Goal: Task Accomplishment & Management: Manage account settings

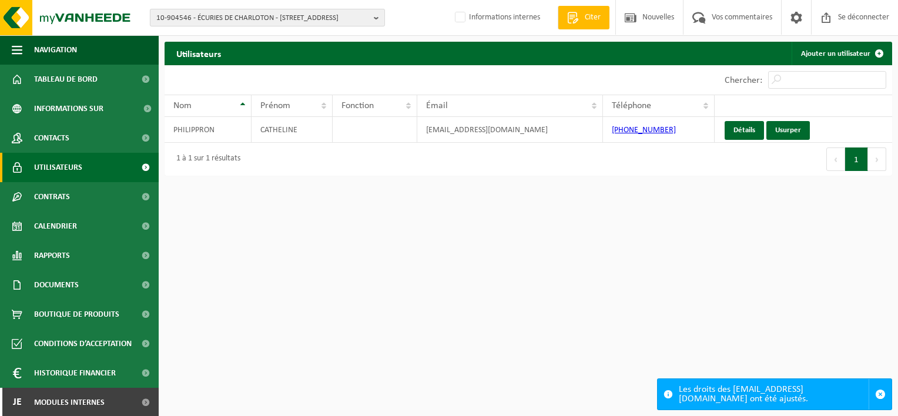
click at [240, 18] on span "10-904546 - ÉCURIES DE CHARLOTON - 5600 PHILIPPEVILLE, RUE DES CHAUFOURS 57" at bounding box center [262, 18] width 213 height 18
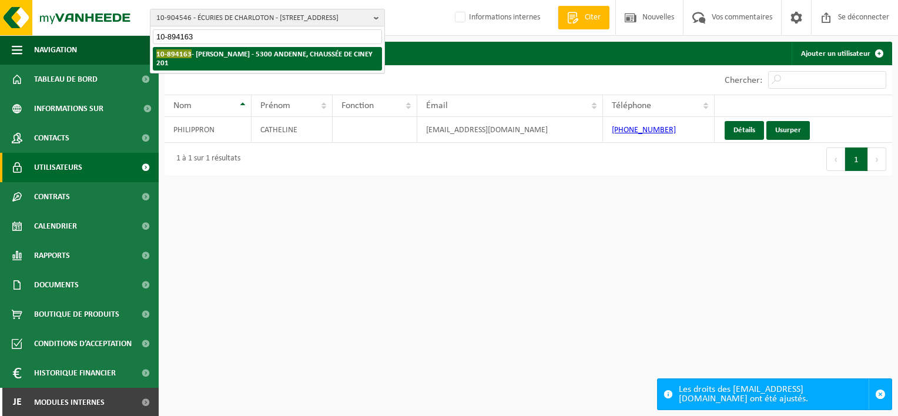
type input "10-894163"
click at [288, 57] on strong "10-894163 - KLICH BRUNO - 5300 ANDENNE, CHAUSSÉE DE CINEY 201" at bounding box center [264, 58] width 216 height 18
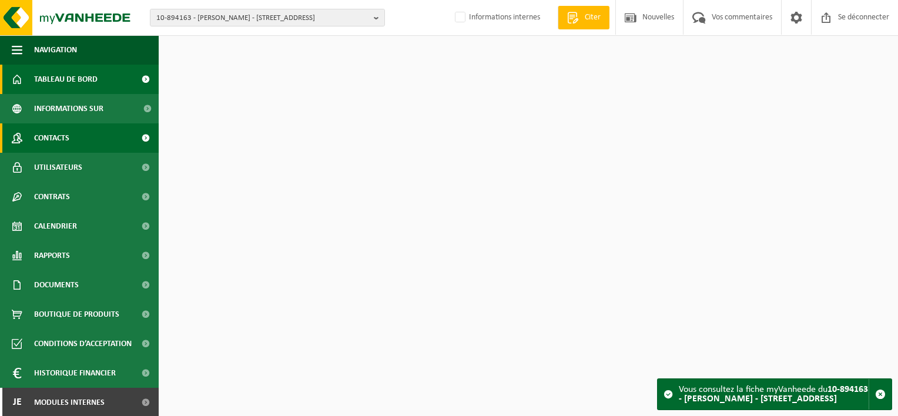
click at [89, 135] on link "Contacts" at bounding box center [79, 137] width 159 height 29
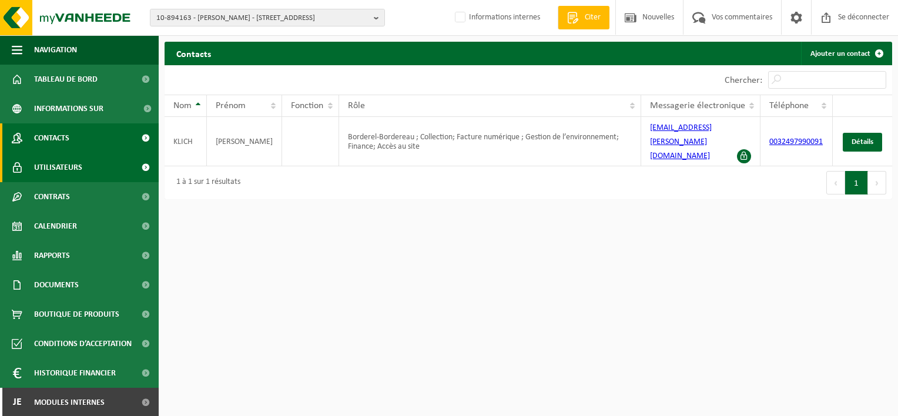
click at [81, 163] on span "Utilisateurs" at bounding box center [58, 167] width 48 height 29
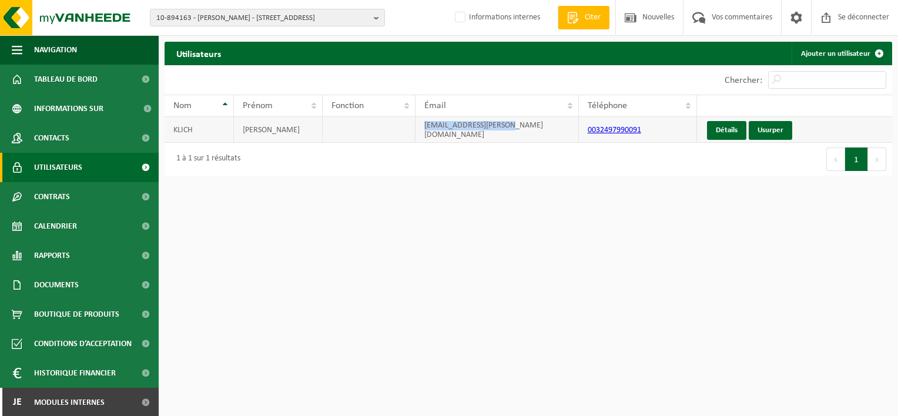
drag, startPoint x: 515, startPoint y: 131, endPoint x: 410, endPoint y: 131, distance: 105.2
click at [410, 131] on tr "KLICH BRUNO klich.bruno@icloud.com 0032497990091 Détails Usurper" at bounding box center [529, 130] width 728 height 26
copy tr "[EMAIL_ADDRESS][PERSON_NAME][DOMAIN_NAME]"
click at [113, 396] on link "Je Modules internes" at bounding box center [79, 402] width 159 height 29
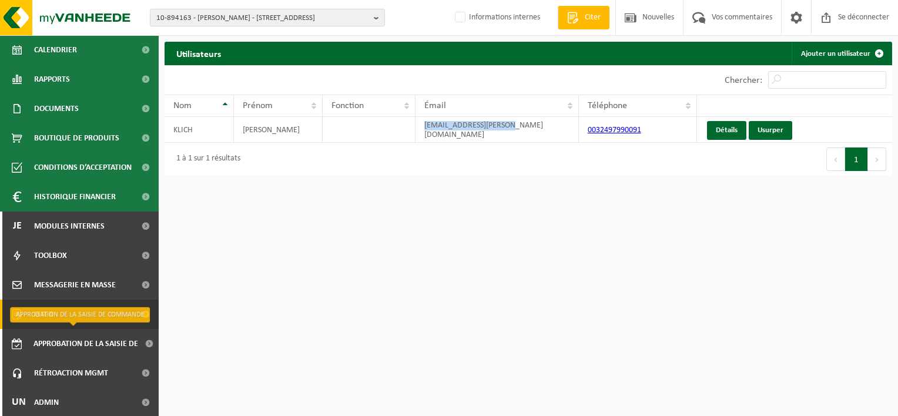
scroll to position [178, 0]
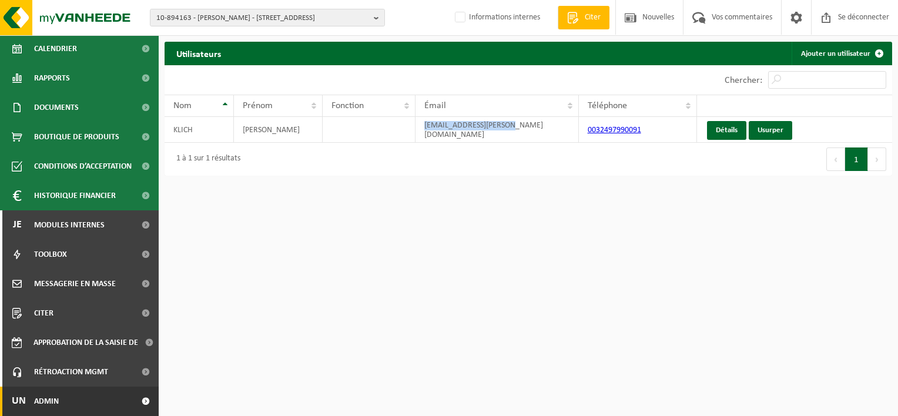
click at [100, 400] on link "Un Admin" at bounding box center [79, 401] width 159 height 29
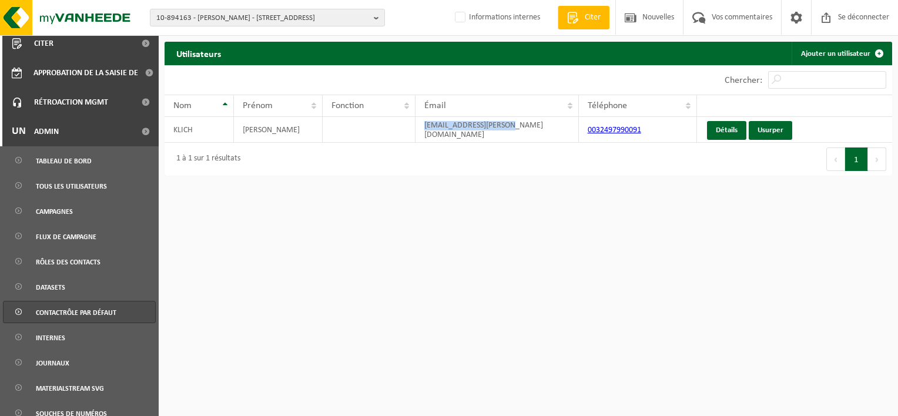
scroll to position [585, 0]
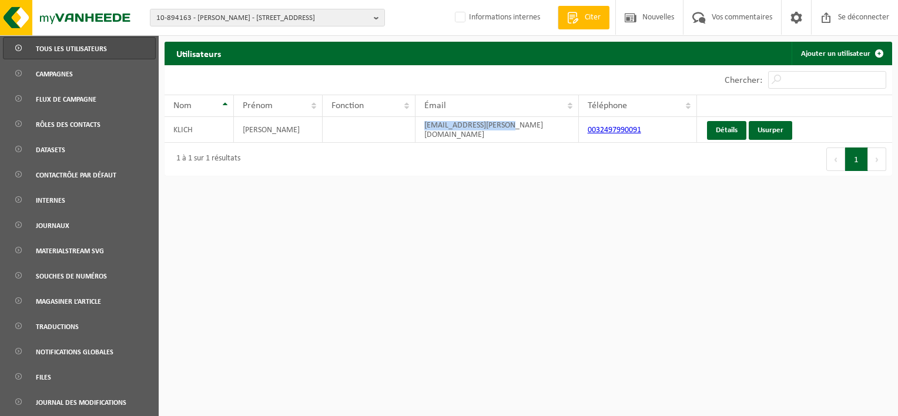
click at [89, 58] on span "Tous les utilisateurs" at bounding box center [71, 49] width 71 height 22
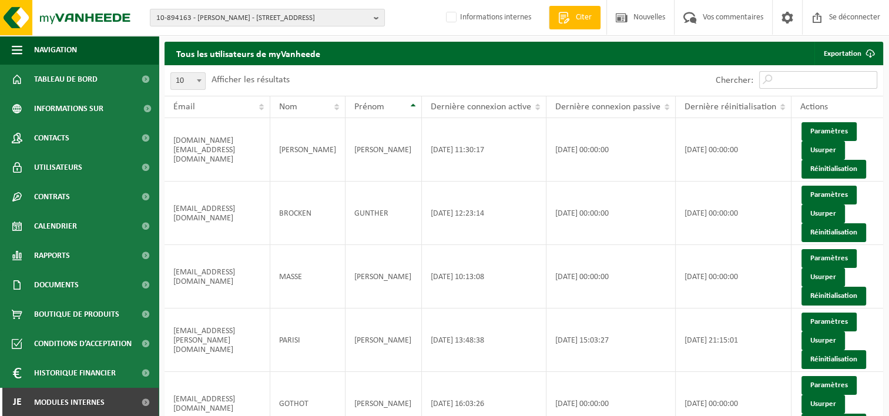
drag, startPoint x: 788, startPoint y: 83, endPoint x: 781, endPoint y: 81, distance: 7.8
click at [788, 83] on input "Chercher:" at bounding box center [818, 80] width 118 height 18
paste input "klich.bruno@icloud.com"
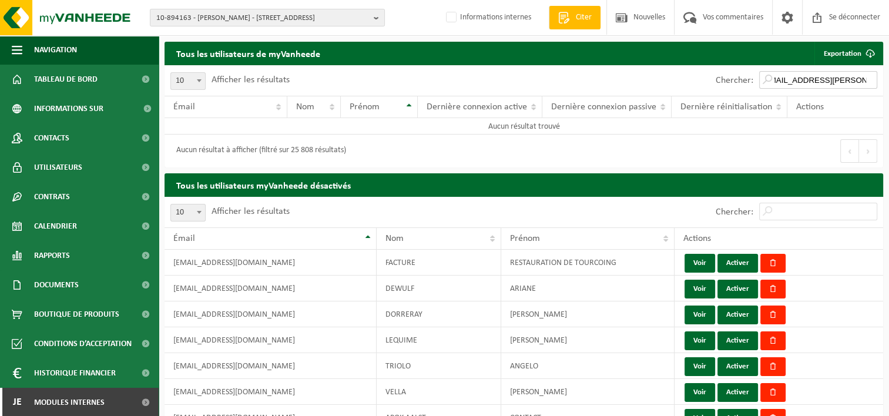
click at [785, 82] on input "klich.bruno@icloud.com" at bounding box center [818, 80] width 118 height 18
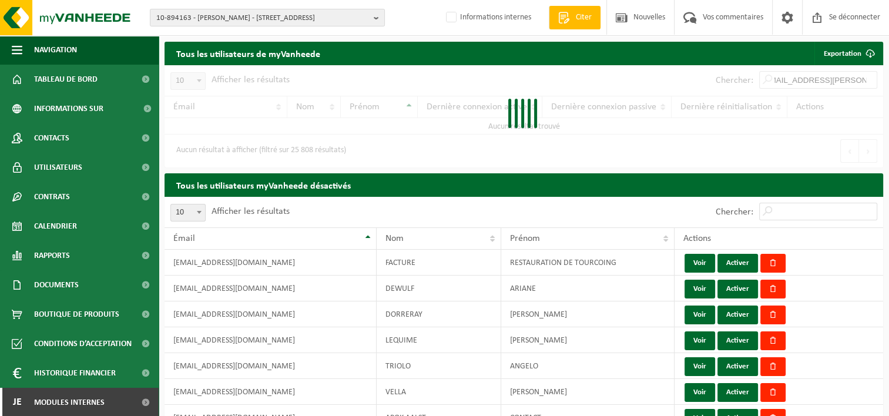
scroll to position [0, 0]
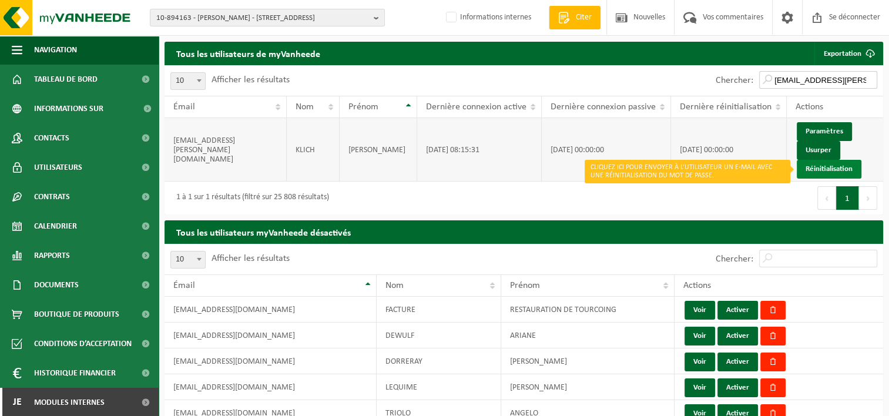
type input "klich.bruno@icloud.com"
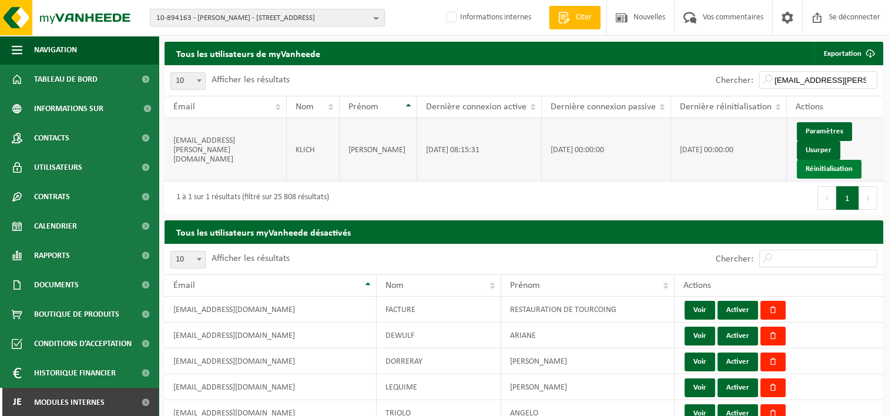
click at [839, 171] on link "Réinitialisation" at bounding box center [829, 169] width 65 height 19
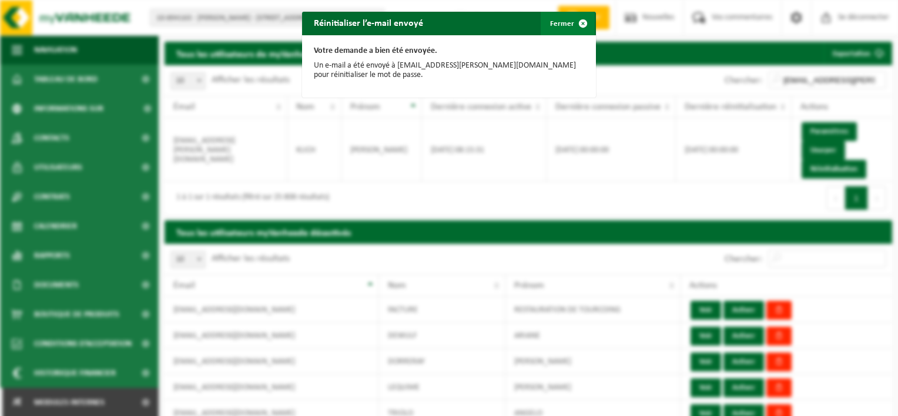
click at [564, 26] on font "Fermer" at bounding box center [562, 24] width 24 height 8
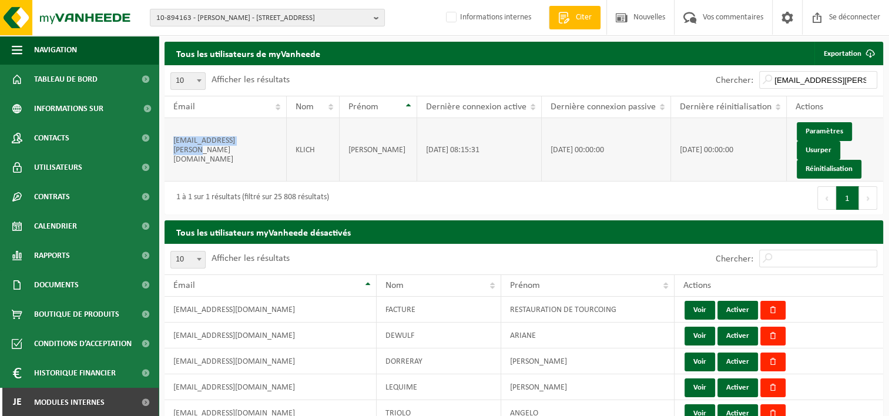
drag, startPoint x: 256, startPoint y: 148, endPoint x: 166, endPoint y: 146, distance: 89.4
click at [166, 146] on td "klich.bruno@icloud.com" at bounding box center [226, 149] width 122 height 63
copy td "klich.bruno@icloud.com"
click at [185, 16] on span "10-894163 - KLICH BRUNO - 5300 ANDENNE, CHAUSSÉE DE CINEY 201" at bounding box center [262, 18] width 213 height 18
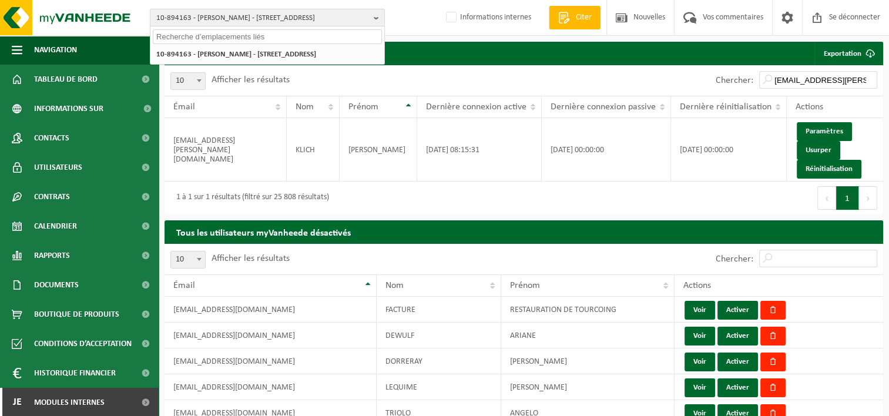
click at [188, 34] on input "text" at bounding box center [267, 36] width 229 height 15
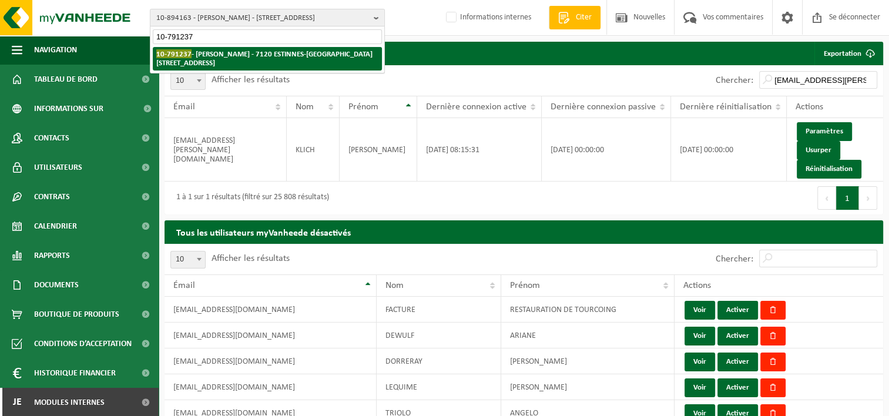
type input "10-791237"
click at [239, 56] on strong "10-791237 - LEFEBVRE MAXENCE - 7120 ESTINNES-AU-VAL, RUE GRANDE 204" at bounding box center [264, 58] width 216 height 18
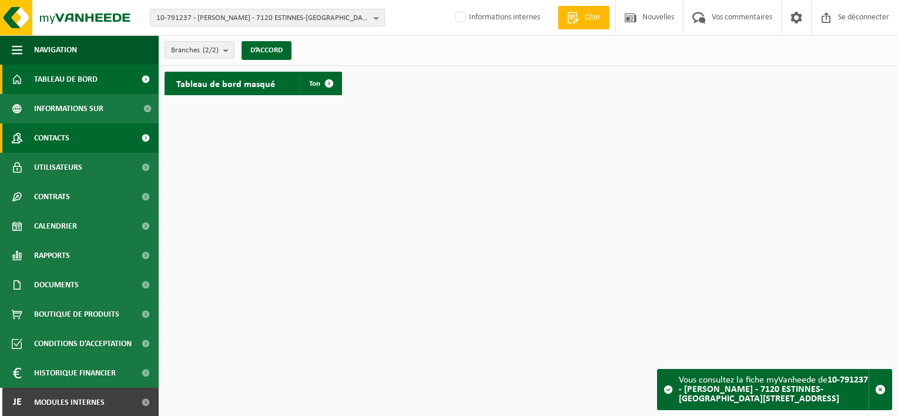
click at [82, 143] on link "Contacts" at bounding box center [79, 137] width 159 height 29
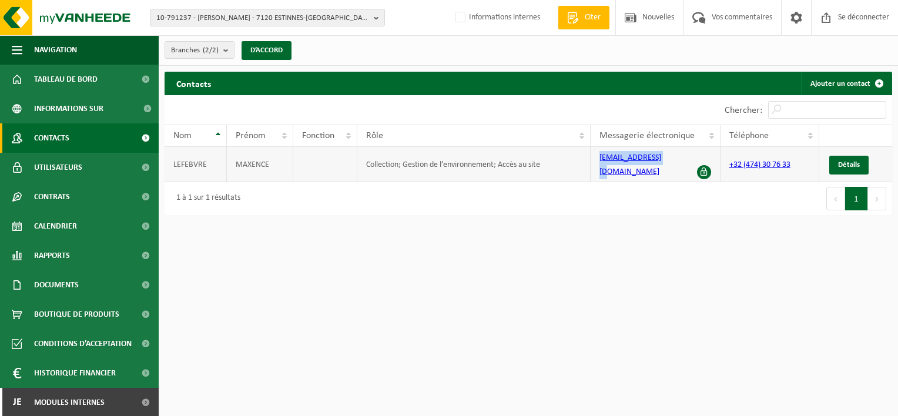
drag, startPoint x: 676, startPoint y: 160, endPoint x: 585, endPoint y: 165, distance: 90.6
click at [585, 165] on tr "LEFEBVRE MAXENCE Collection; Gestion de l’environnement; Accès au site tpmax@ou…" at bounding box center [529, 164] width 728 height 35
copy tr "Collection; Gestion de l’environnement; Accès au site tpmax@outlook.com"
click at [82, 172] on link "Utilisateurs" at bounding box center [79, 167] width 159 height 29
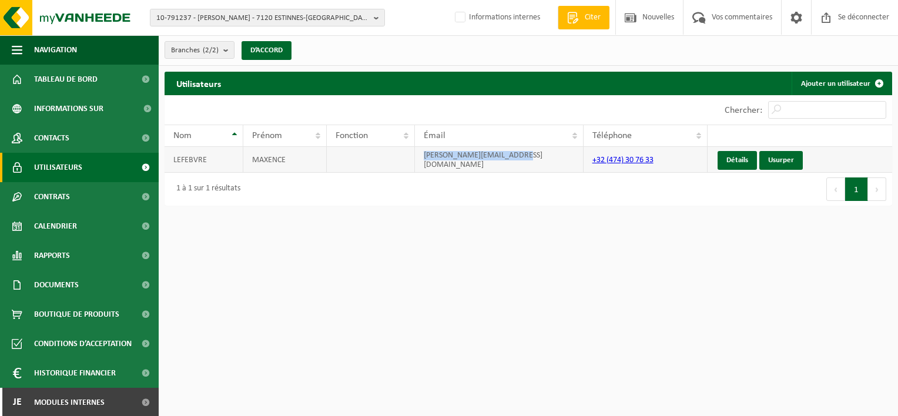
drag, startPoint x: 516, startPoint y: 160, endPoint x: 423, endPoint y: 161, distance: 92.9
click at [423, 161] on td "m.lefebvre@lookelectro.be" at bounding box center [499, 160] width 169 height 26
click at [432, 301] on html "10-791237 - LEFEBVRE MAXENCE - 7120 ESTINNES-AU-VAL, RUE GRANDE 204 10-791237 -…" at bounding box center [449, 208] width 898 height 416
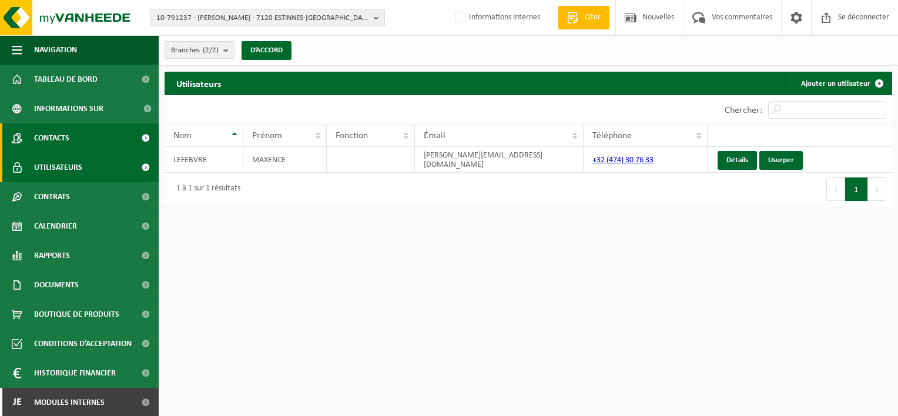
click at [81, 127] on link "Contacts" at bounding box center [79, 137] width 159 height 29
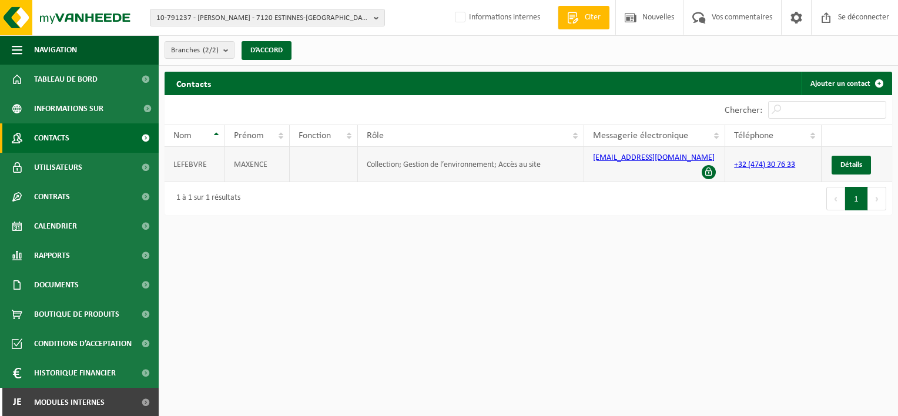
click at [708, 165] on span at bounding box center [709, 172] width 14 height 14
click at [854, 163] on span "Détails" at bounding box center [852, 165] width 22 height 8
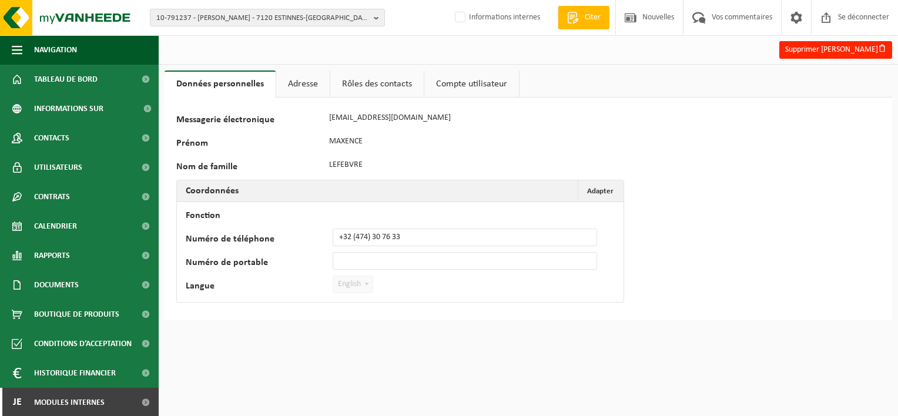
click at [309, 79] on link "Adresse" at bounding box center [302, 84] width 53 height 27
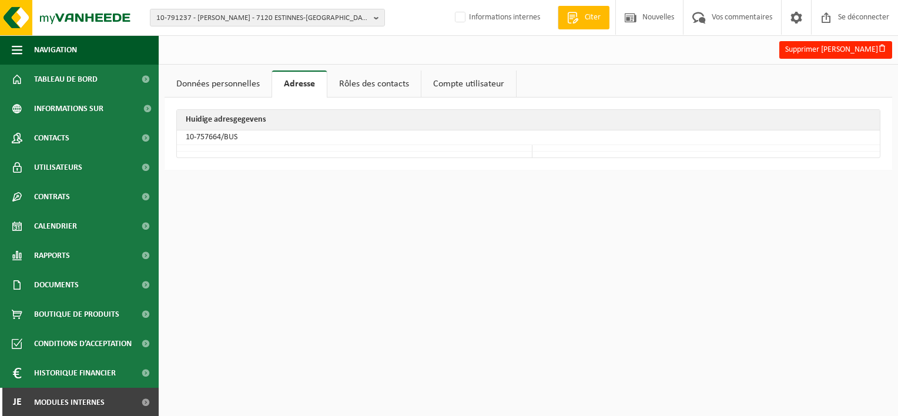
click at [383, 84] on link "Rôles des contacts" at bounding box center [373, 84] width 93 height 27
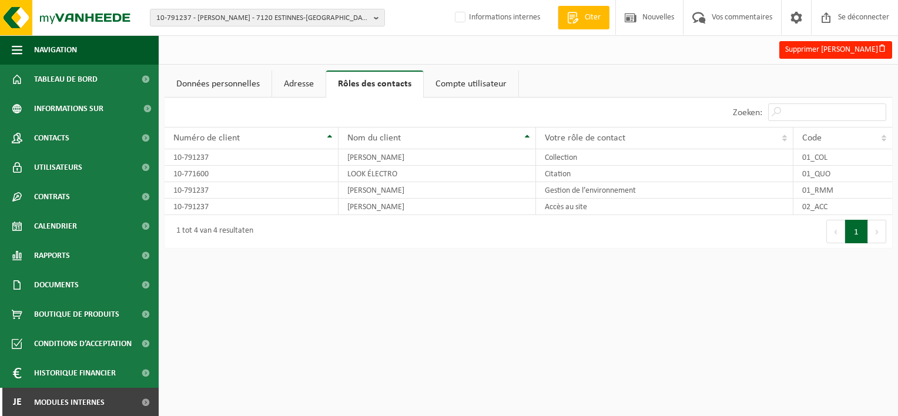
click at [449, 85] on link "Compte utilisateur" at bounding box center [471, 84] width 95 height 27
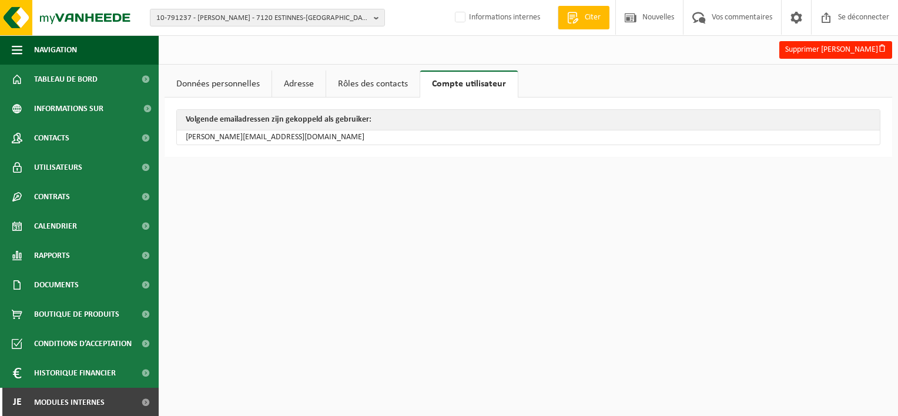
click at [303, 79] on link "Adresse" at bounding box center [298, 84] width 53 height 27
click at [444, 86] on link "Compte utilisateur" at bounding box center [468, 84] width 95 height 27
drag, startPoint x: 294, startPoint y: 133, endPoint x: 172, endPoint y: 133, distance: 122.3
click at [172, 133] on div "Volgende emailadressen zijn gekoppeld als gebruiker: m.lefebvre@lookelectro.be" at bounding box center [529, 127] width 728 height 59
drag, startPoint x: 172, startPoint y: 133, endPoint x: 339, endPoint y: 143, distance: 167.9
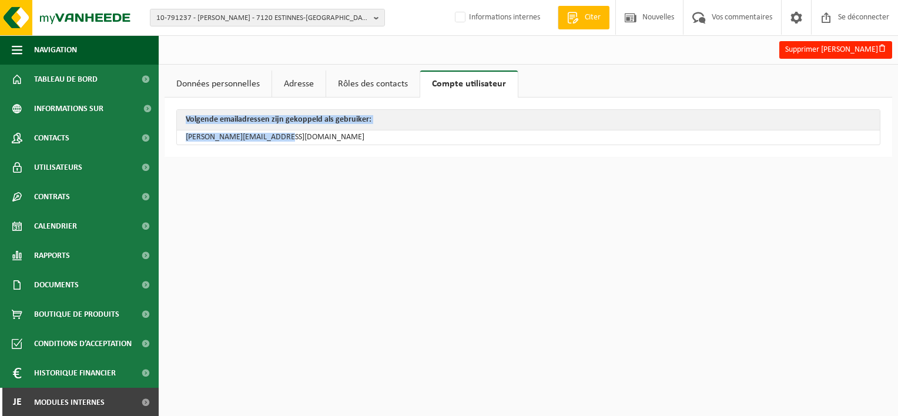
click at [354, 145] on div "Volgende emailadressen zijn gekoppeld als gebruiker: m.lefebvre@lookelectro.be" at bounding box center [529, 127] width 728 height 59
click at [304, 186] on html "10-791237 - LEFEBVRE MAXENCE - 7120 ESTINNES-AU-VAL, RUE GRANDE 204 10-791237 -…" at bounding box center [449, 208] width 898 height 416
click at [340, 127] on th "Volgende emailadressen zijn gekoppeld als gebruiker:" at bounding box center [528, 120] width 703 height 21
drag, startPoint x: 286, startPoint y: 139, endPoint x: 185, endPoint y: 143, distance: 100.6
click at [185, 143] on td "[PERSON_NAME][EMAIL_ADDRESS][DOMAIN_NAME]" at bounding box center [528, 137] width 703 height 14
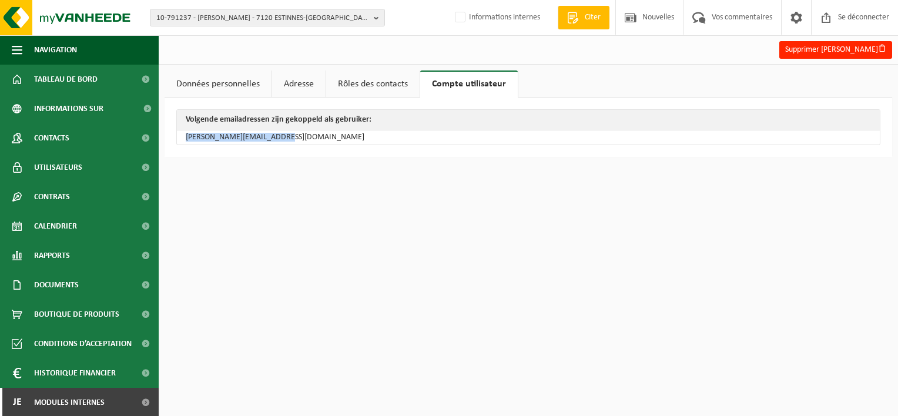
copy td "[PERSON_NAME][EMAIL_ADDRESS][DOMAIN_NAME]"
click at [84, 406] on span "Modules internes" at bounding box center [69, 402] width 71 height 29
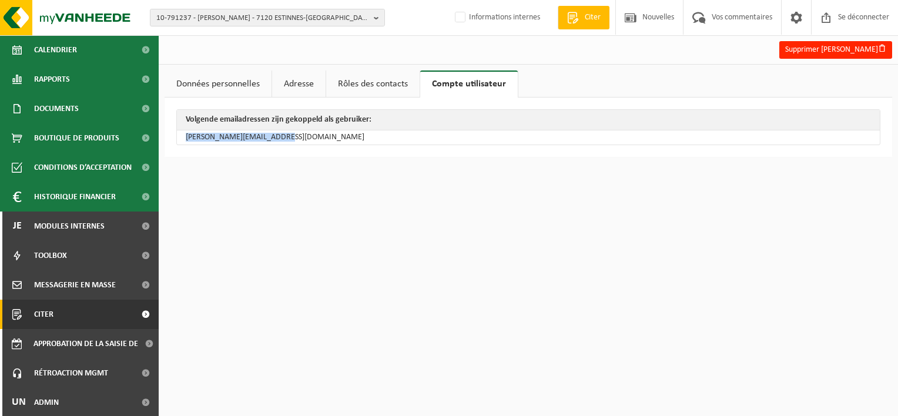
scroll to position [178, 0]
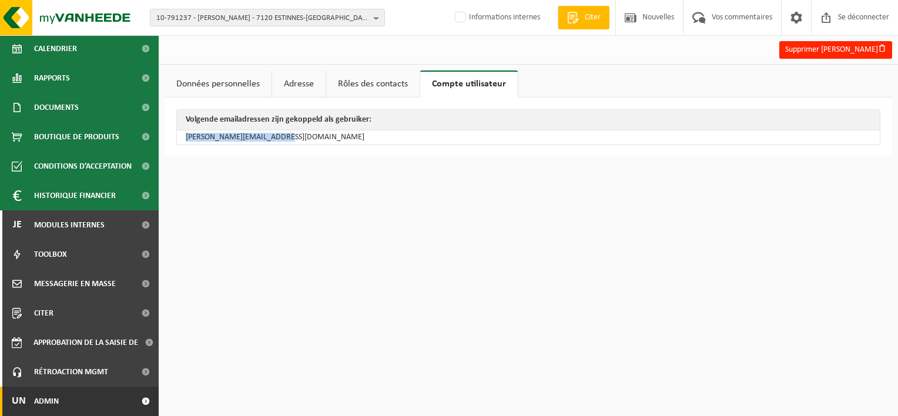
click at [86, 400] on link "Un Admin" at bounding box center [79, 401] width 159 height 29
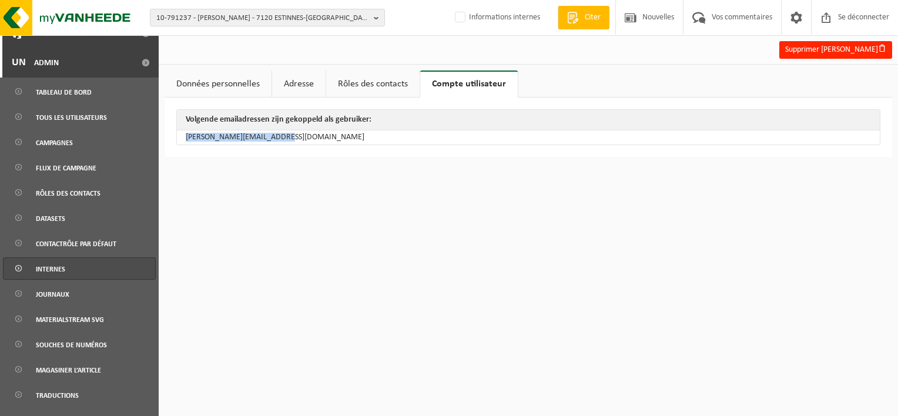
scroll to position [585, 0]
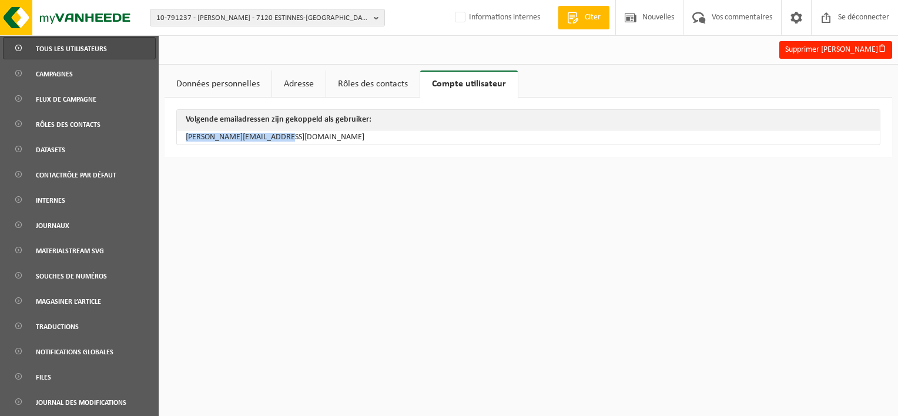
click at [75, 55] on span "Tous les utilisateurs" at bounding box center [71, 49] width 71 height 22
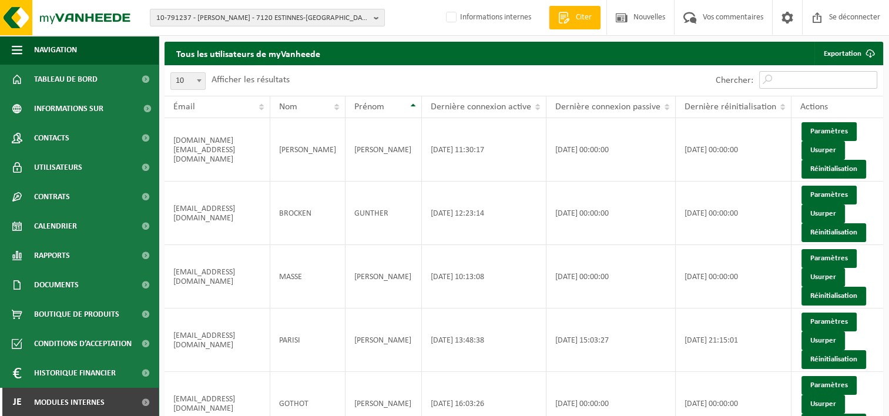
click at [808, 85] on input "Chercher:" at bounding box center [818, 80] width 118 height 18
paste input "[PERSON_NAME][EMAIL_ADDRESS][DOMAIN_NAME]"
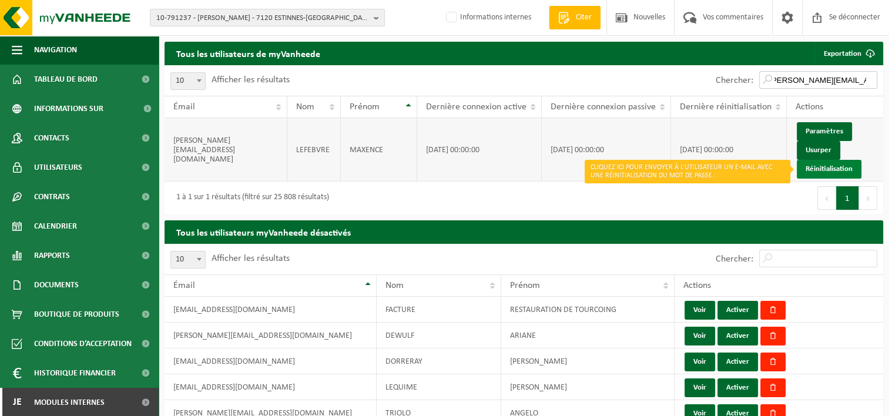
type input "[PERSON_NAME][EMAIL_ADDRESS][DOMAIN_NAME]"
click at [838, 167] on link "Réinitialisation" at bounding box center [829, 169] width 65 height 19
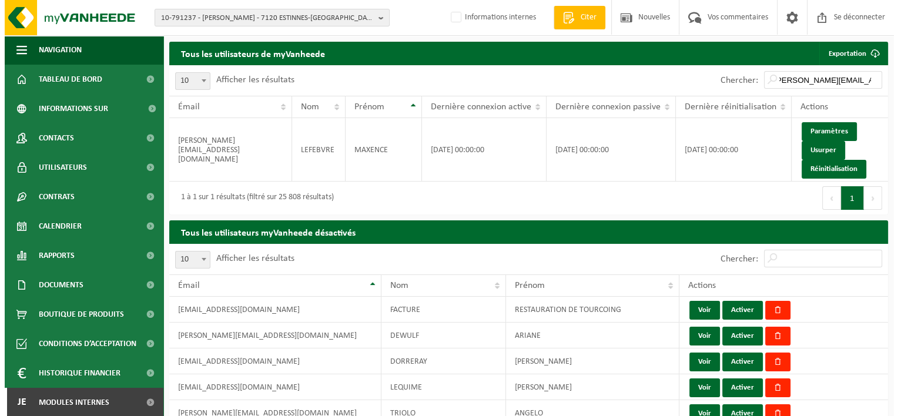
scroll to position [0, 0]
